Goal: Information Seeking & Learning: Learn about a topic

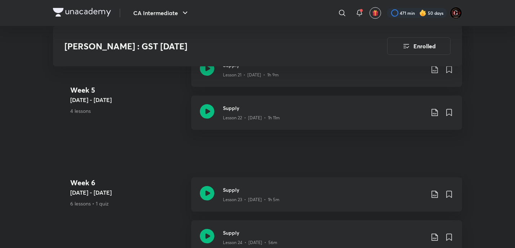
scroll to position [1632, 0]
